Goal: Information Seeking & Learning: Check status

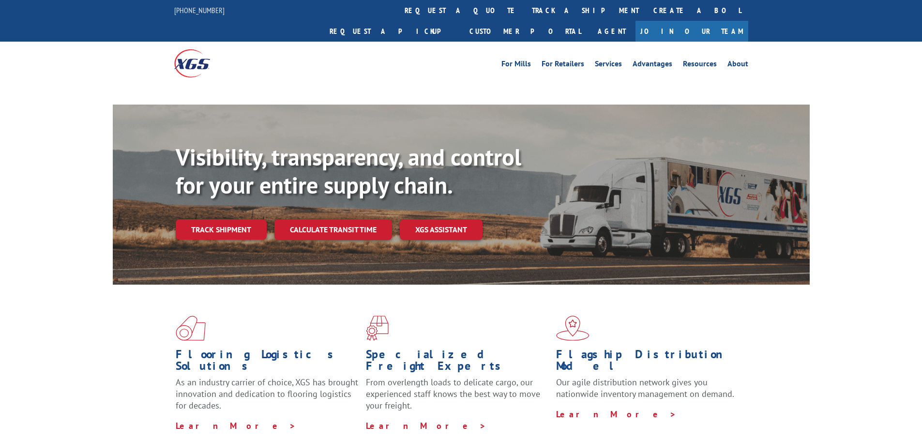
scroll to position [48, 0]
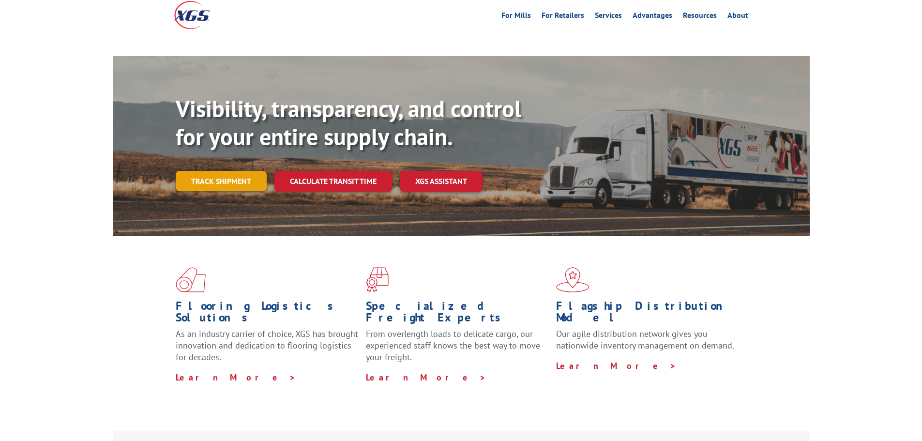
click at [217, 171] on link "Track shipment" at bounding box center [221, 181] width 91 height 20
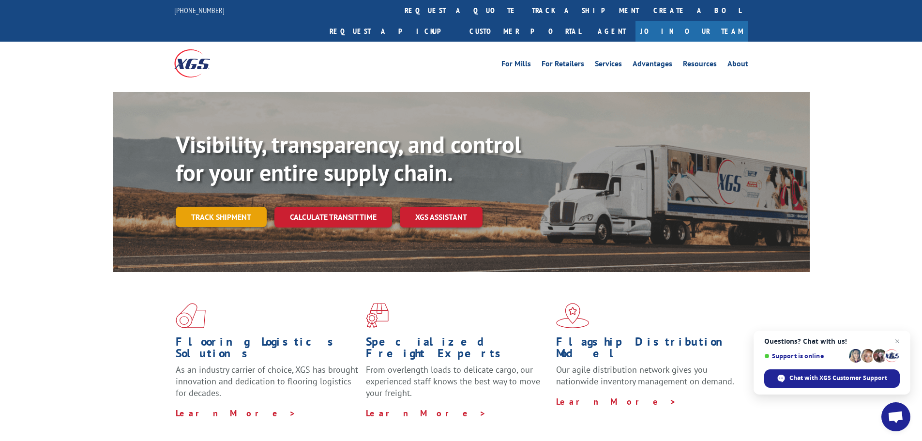
click at [243, 207] on link "Track shipment" at bounding box center [221, 217] width 91 height 20
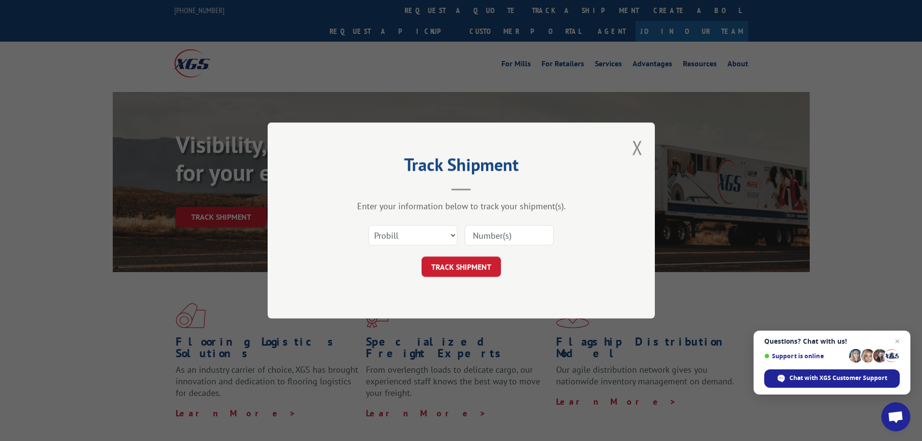
click at [508, 231] on input at bounding box center [509, 235] width 89 height 20
type input "363101"
click at [438, 232] on select "Select category... Probill BOL PO" at bounding box center [412, 235] width 89 height 20
select select "bol"
click at [368, 225] on select "Select category... Probill BOL PO" at bounding box center [412, 235] width 89 height 20
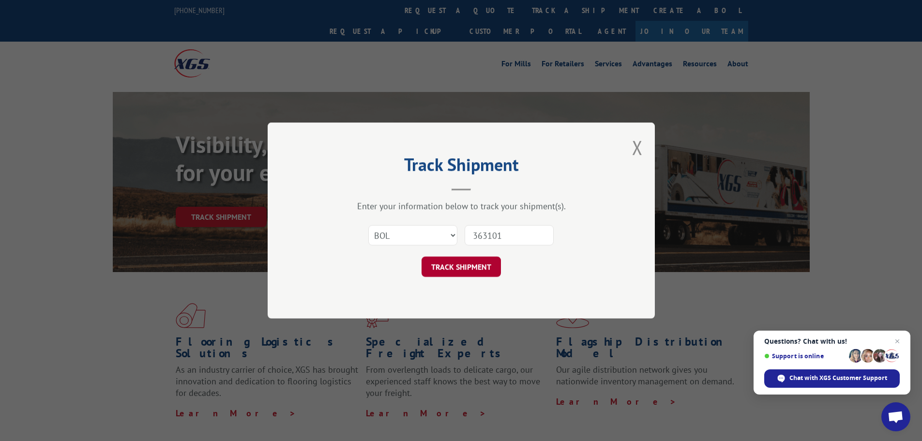
click at [486, 276] on button "TRACK SHIPMENT" at bounding box center [461, 266] width 79 height 20
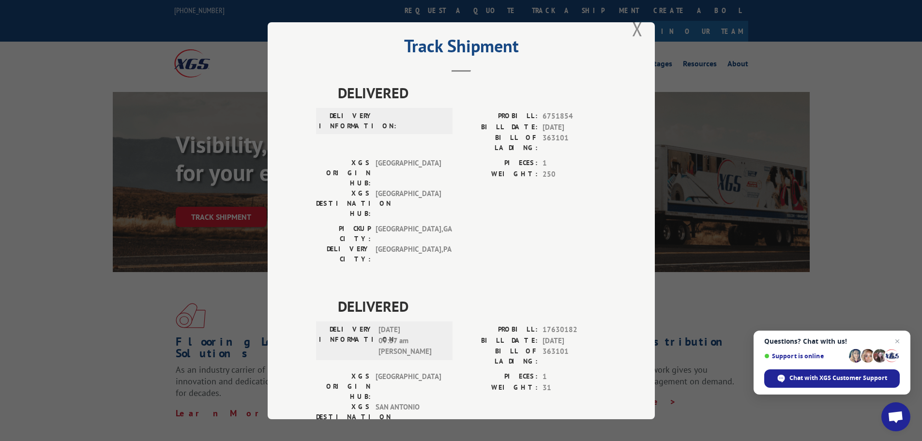
scroll to position [36, 0]
